Goal: Transaction & Acquisition: Download file/media

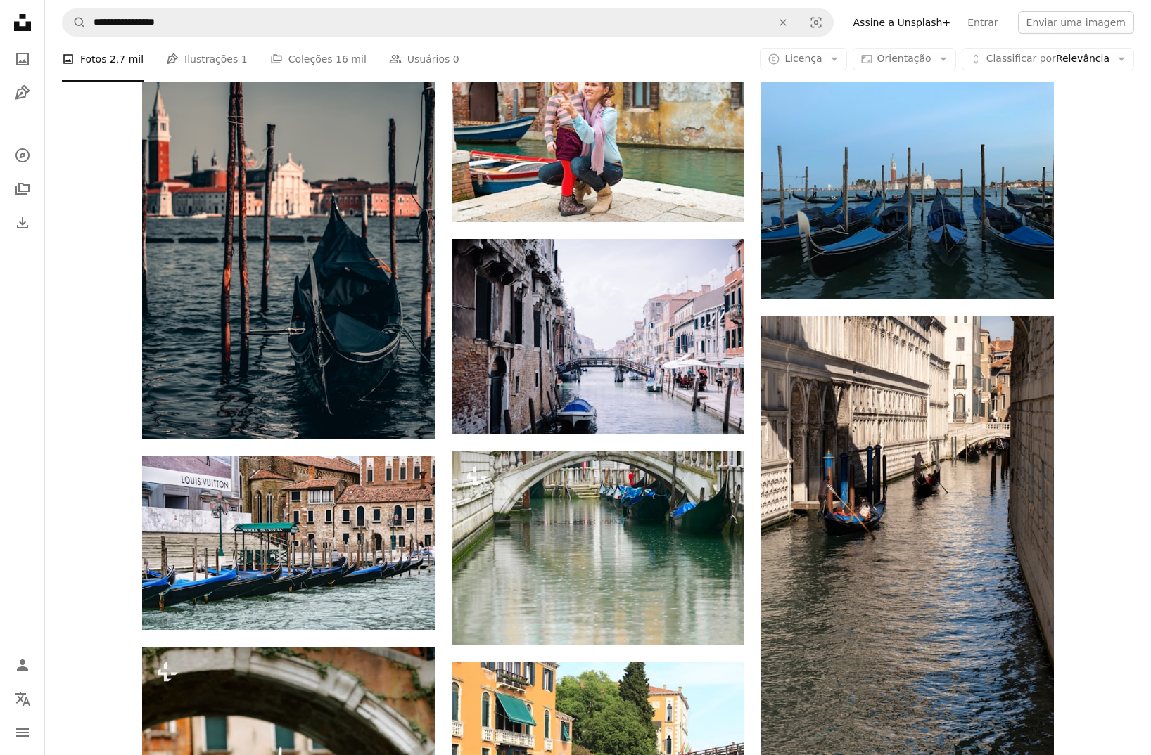
scroll to position [7867, 0]
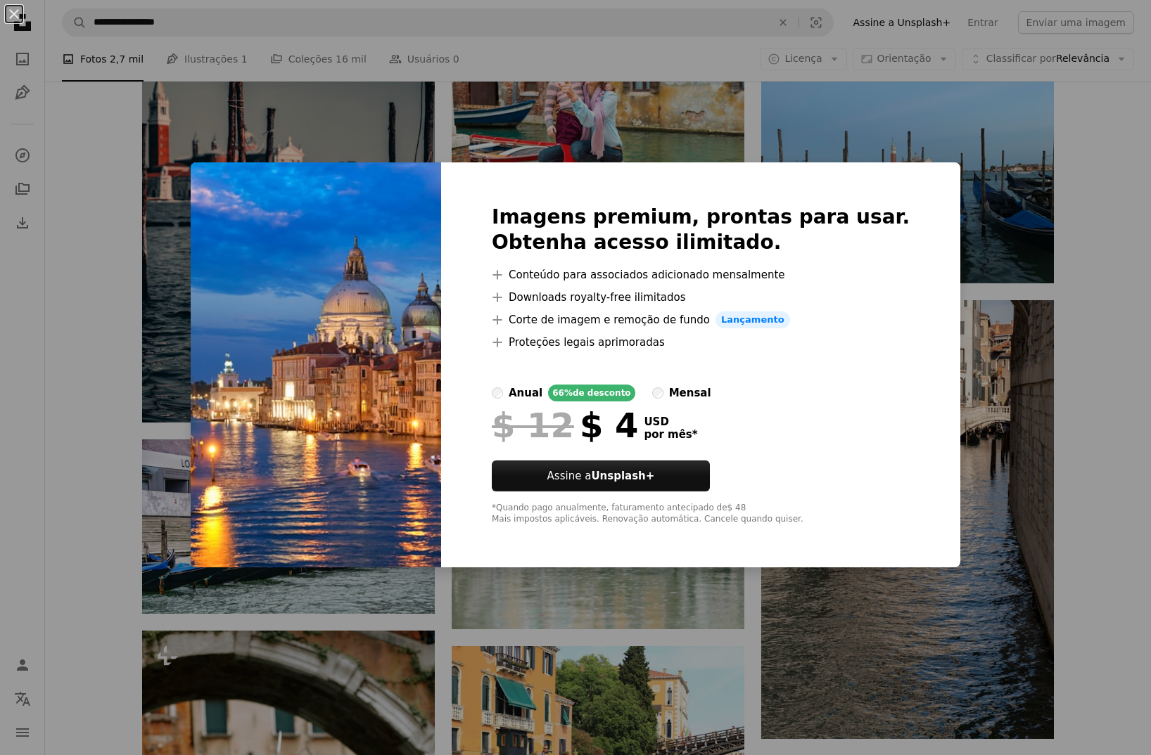
click at [127, 221] on div "An X shape Imagens premium, prontas para usar. Obtenha acesso ilimitado. A plus…" at bounding box center [575, 377] width 1151 height 755
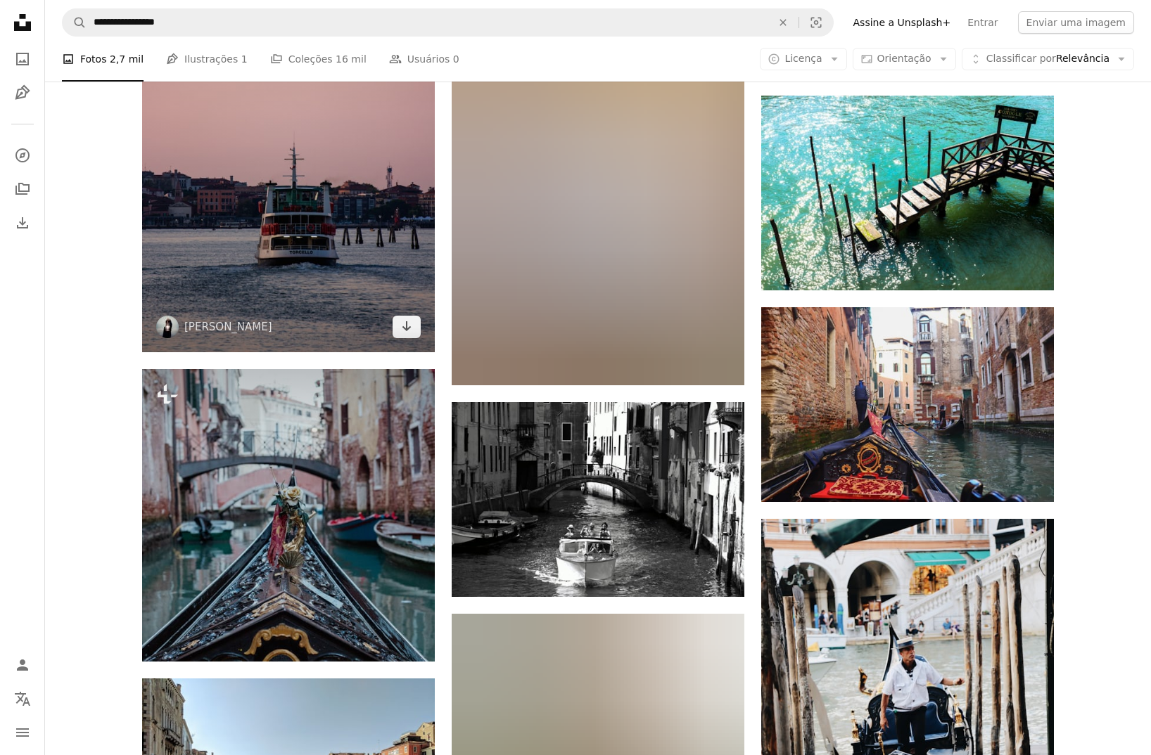
scroll to position [11329, 0]
